Goal: Information Seeking & Learning: Learn about a topic

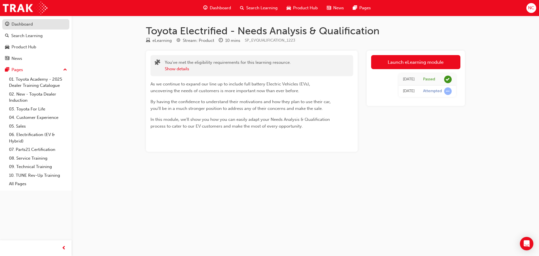
click at [27, 26] on div "Dashboard" at bounding box center [22, 24] width 21 height 6
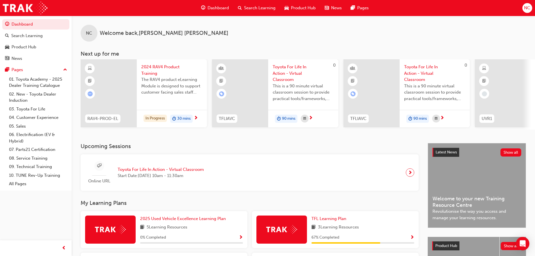
click at [253, 8] on span "Search Learning" at bounding box center [259, 8] width 31 height 6
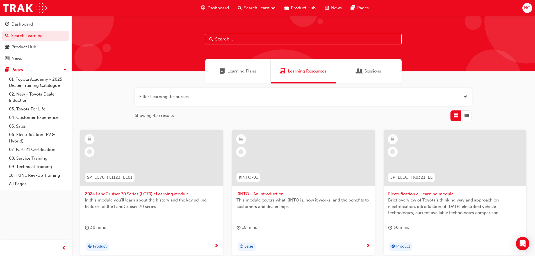
click at [213, 7] on span "Dashboard" at bounding box center [218, 8] width 21 height 6
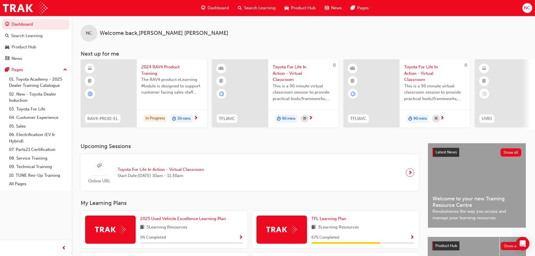
click at [294, 68] on span "Toyota For Life In Action - Virtual Classroom" at bounding box center [303, 73] width 61 height 19
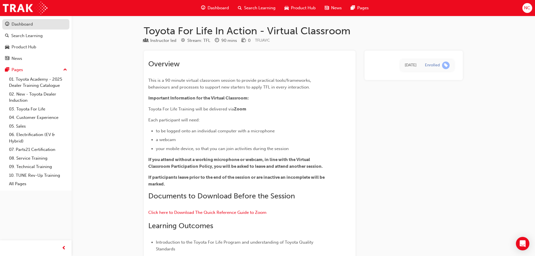
click at [23, 25] on div "Dashboard" at bounding box center [22, 24] width 21 height 6
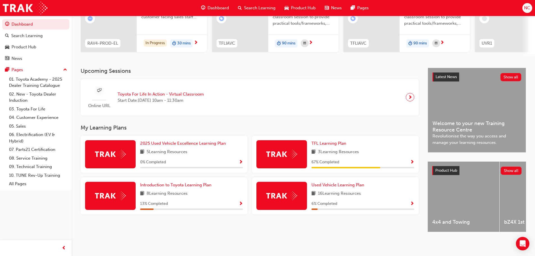
scroll to position [80, 0]
click at [29, 80] on link "01. Toyota Academy - 2025 Dealer Training Catalogue" at bounding box center [38, 82] width 63 height 15
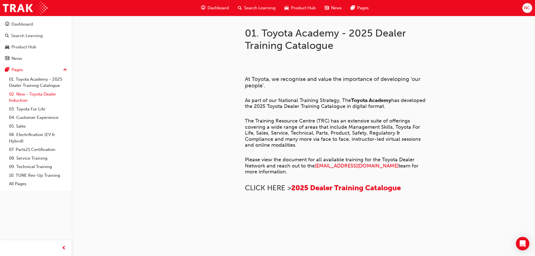
click at [39, 94] on link "02. New - Toyota Dealer Induction" at bounding box center [38, 97] width 63 height 15
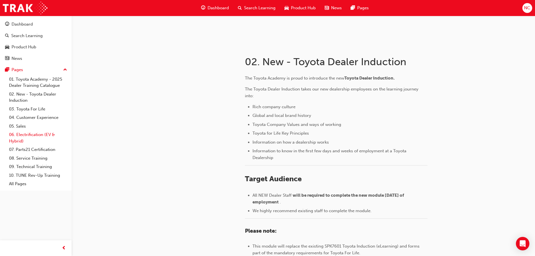
scroll to position [84, 0]
click at [22, 23] on div "Dashboard" at bounding box center [22, 24] width 21 height 6
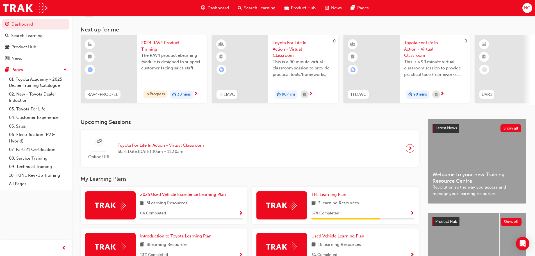
scroll to position [24, 0]
click at [155, 43] on span "2024 RAV4 Product Training" at bounding box center [171, 46] width 61 height 13
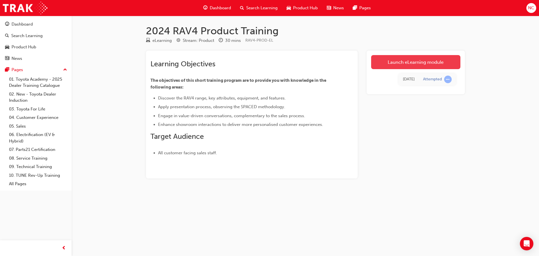
click at [424, 67] on link "Launch eLearning module" at bounding box center [415, 62] width 89 height 14
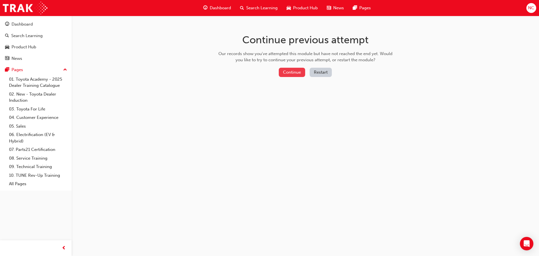
click at [291, 73] on button "Continue" at bounding box center [292, 72] width 26 height 9
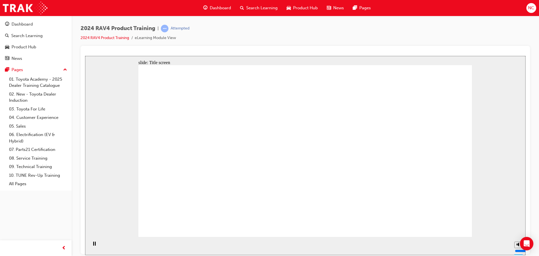
click at [62, 249] on span "prev-icon" at bounding box center [64, 248] width 4 height 7
